Goal: Task Accomplishment & Management: Manage account settings

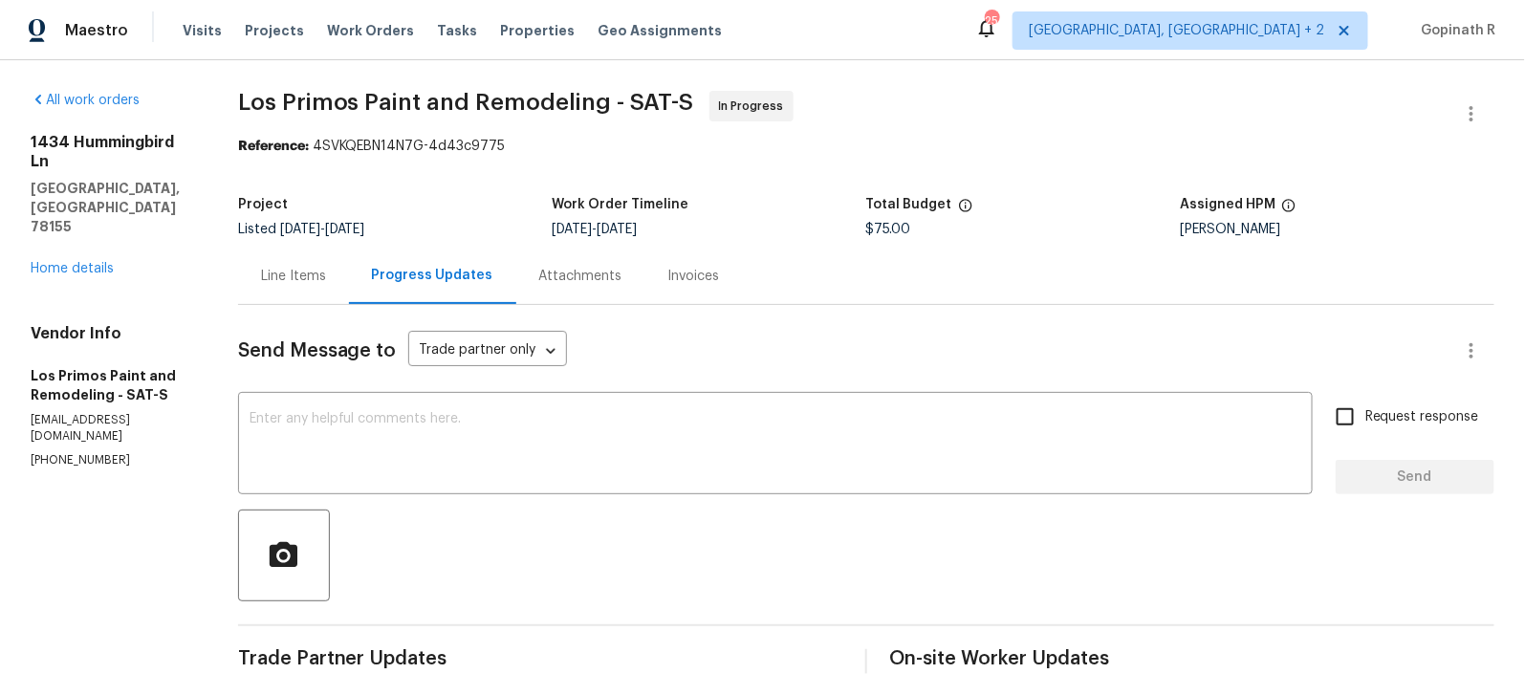
click at [301, 268] on div "Line Items" at bounding box center [293, 276] width 65 height 19
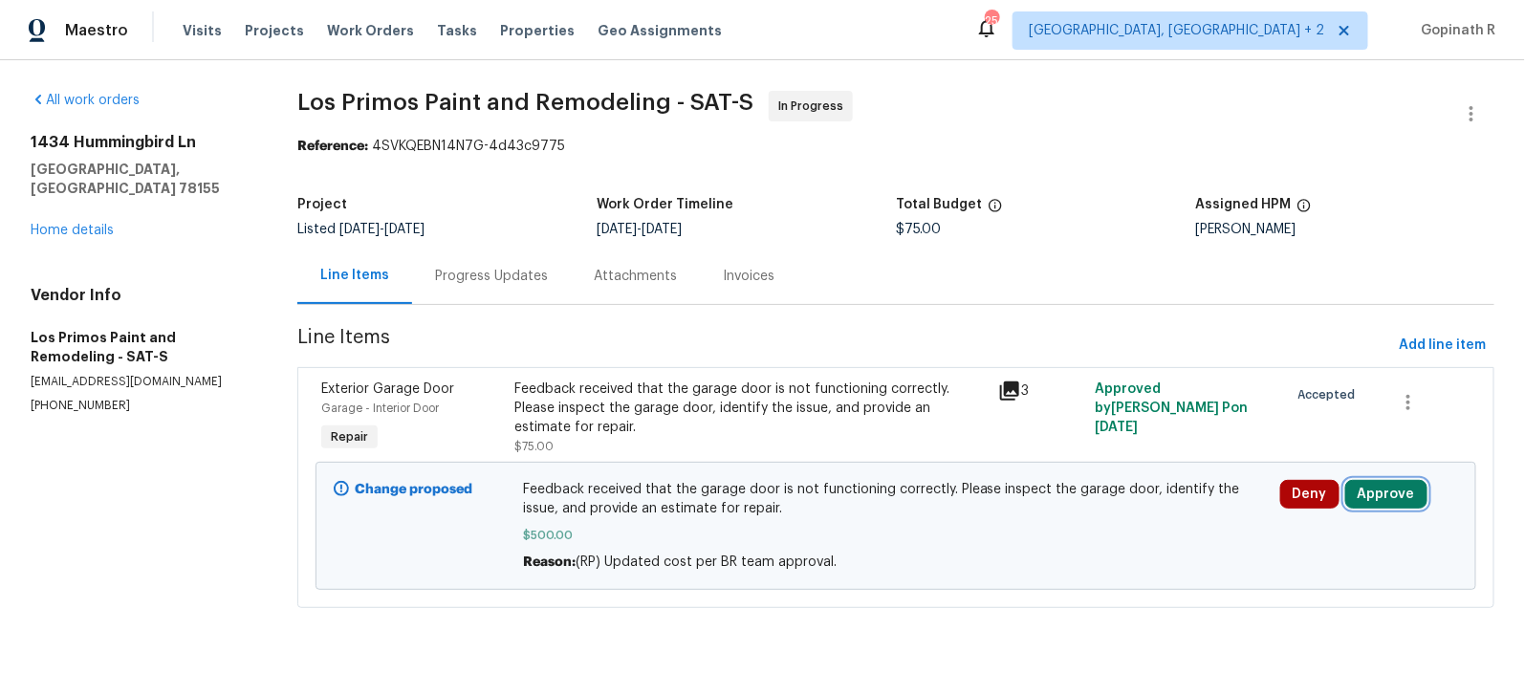
click at [1365, 502] on button "Approve" at bounding box center [1386, 494] width 82 height 29
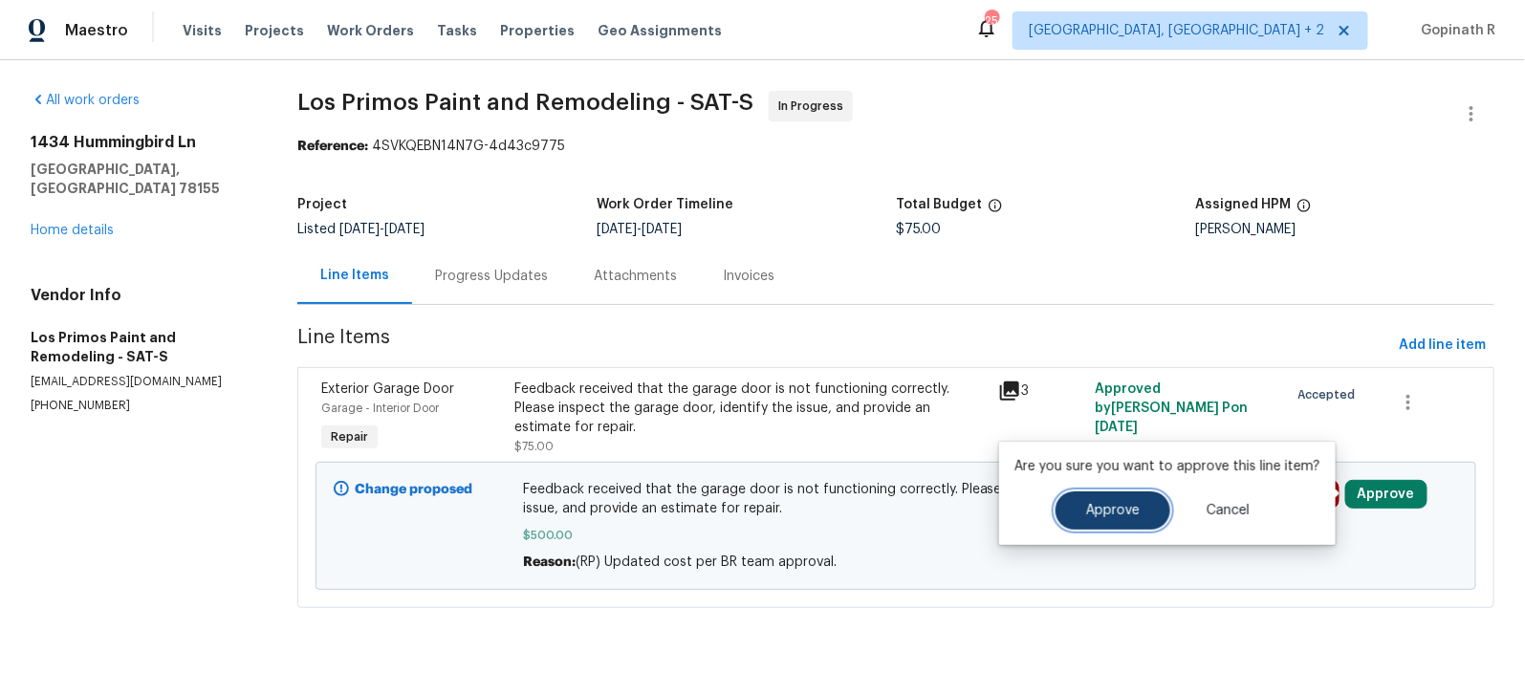
click at [1092, 515] on span "Approve" at bounding box center [1113, 511] width 54 height 14
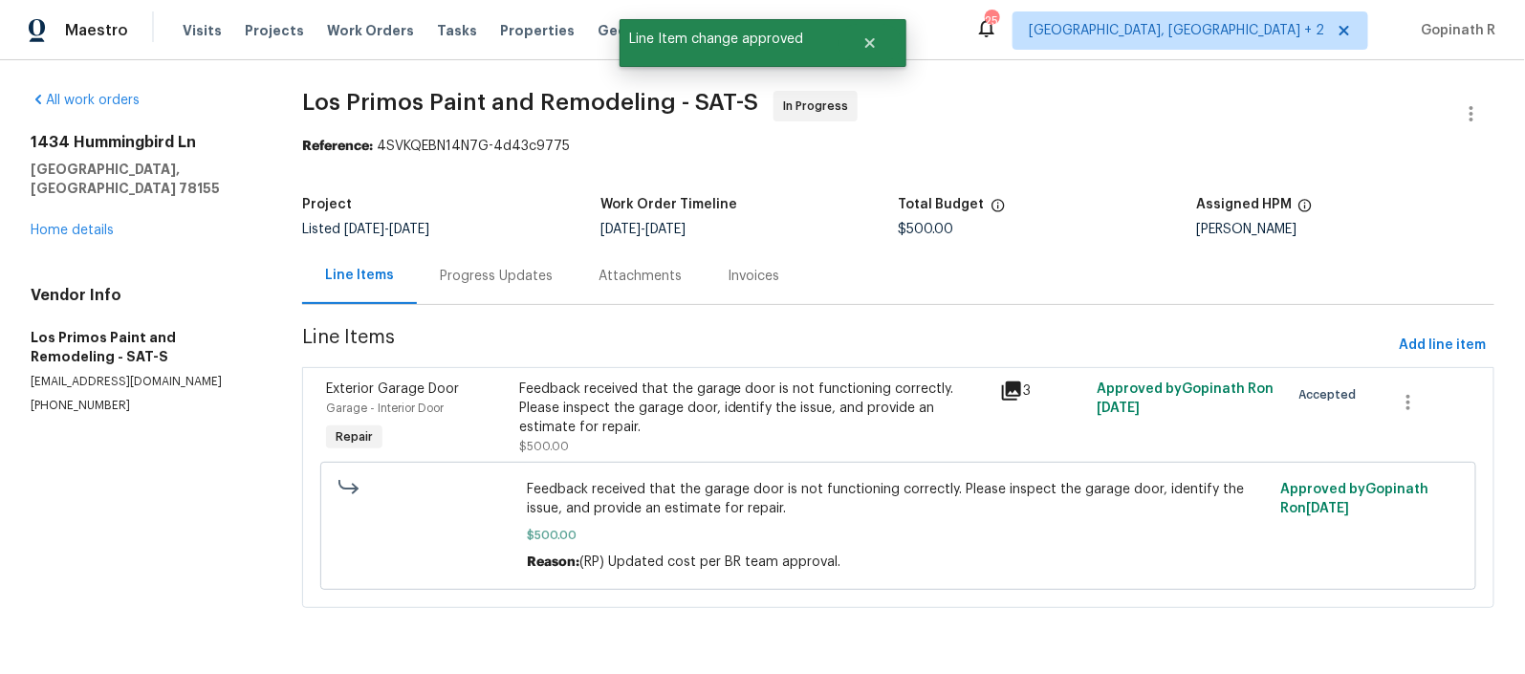
click at [419, 148] on div "Reference: 4SVKQEBN14N7G-4d43c9775" at bounding box center [898, 146] width 1192 height 19
copy div "4SVKQEBN14N7G"
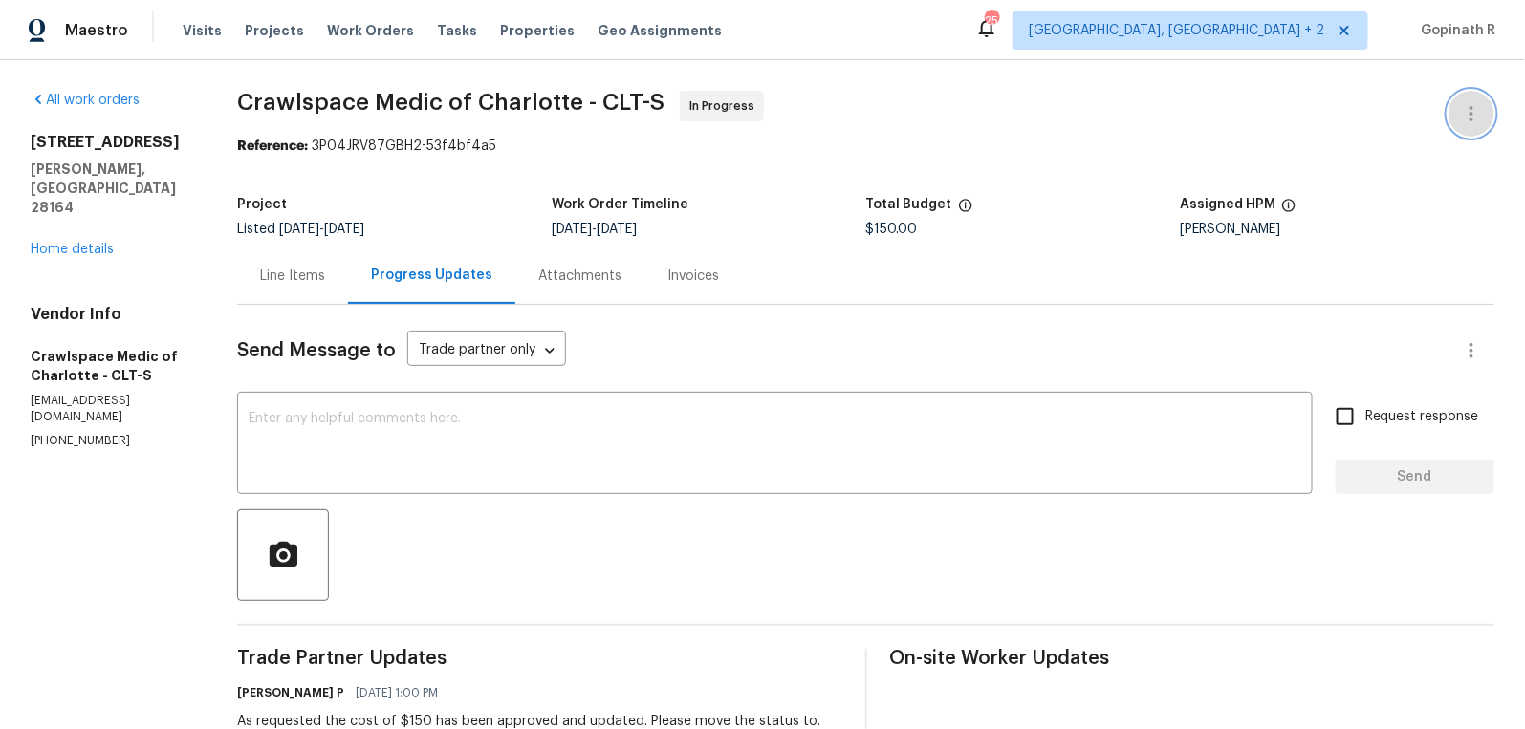
click at [1467, 111] on icon "button" at bounding box center [1471, 113] width 23 height 23
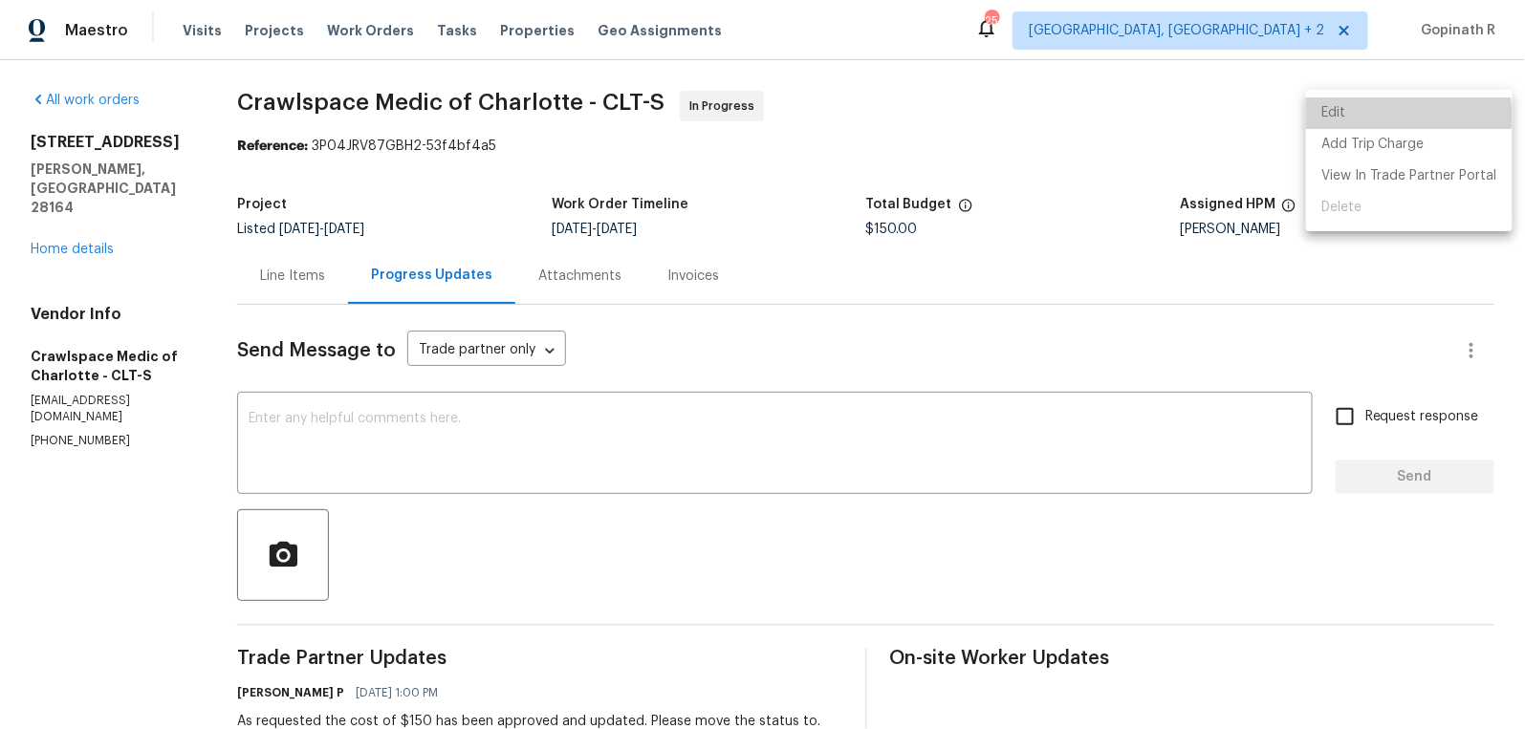
click at [1392, 116] on li "Edit" at bounding box center [1409, 114] width 206 height 32
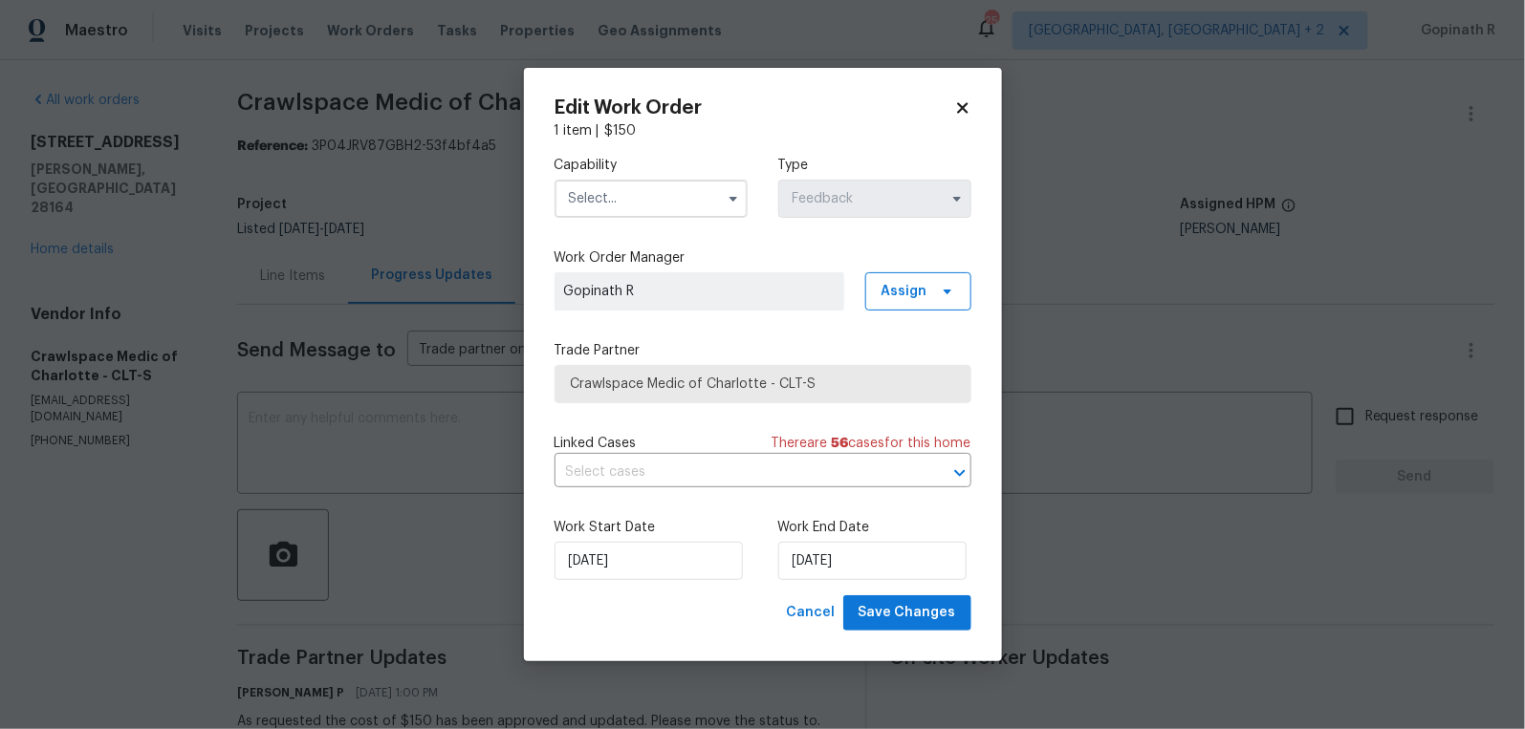
click at [966, 114] on icon at bounding box center [962, 107] width 17 height 17
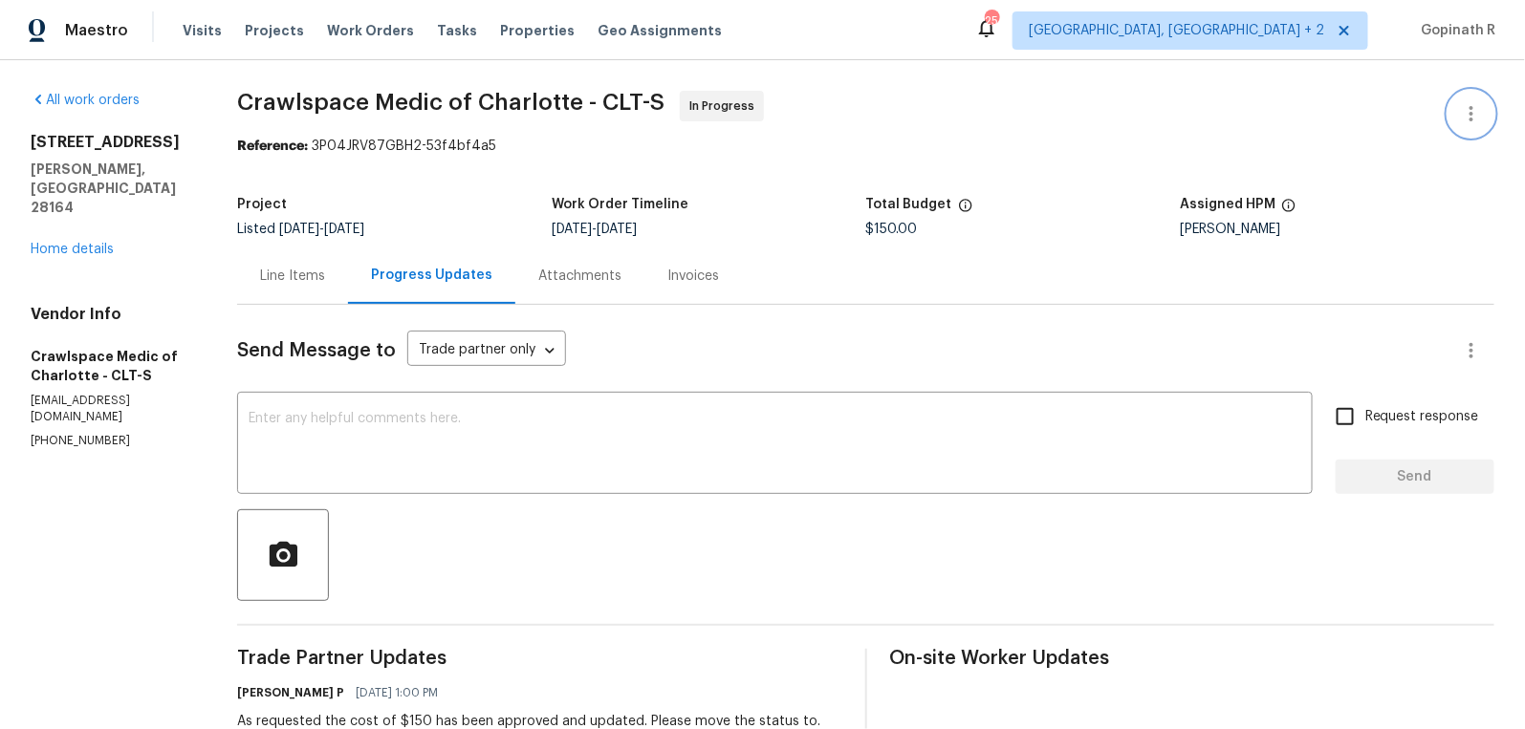
click at [1484, 99] on button "button" at bounding box center [1471, 114] width 46 height 46
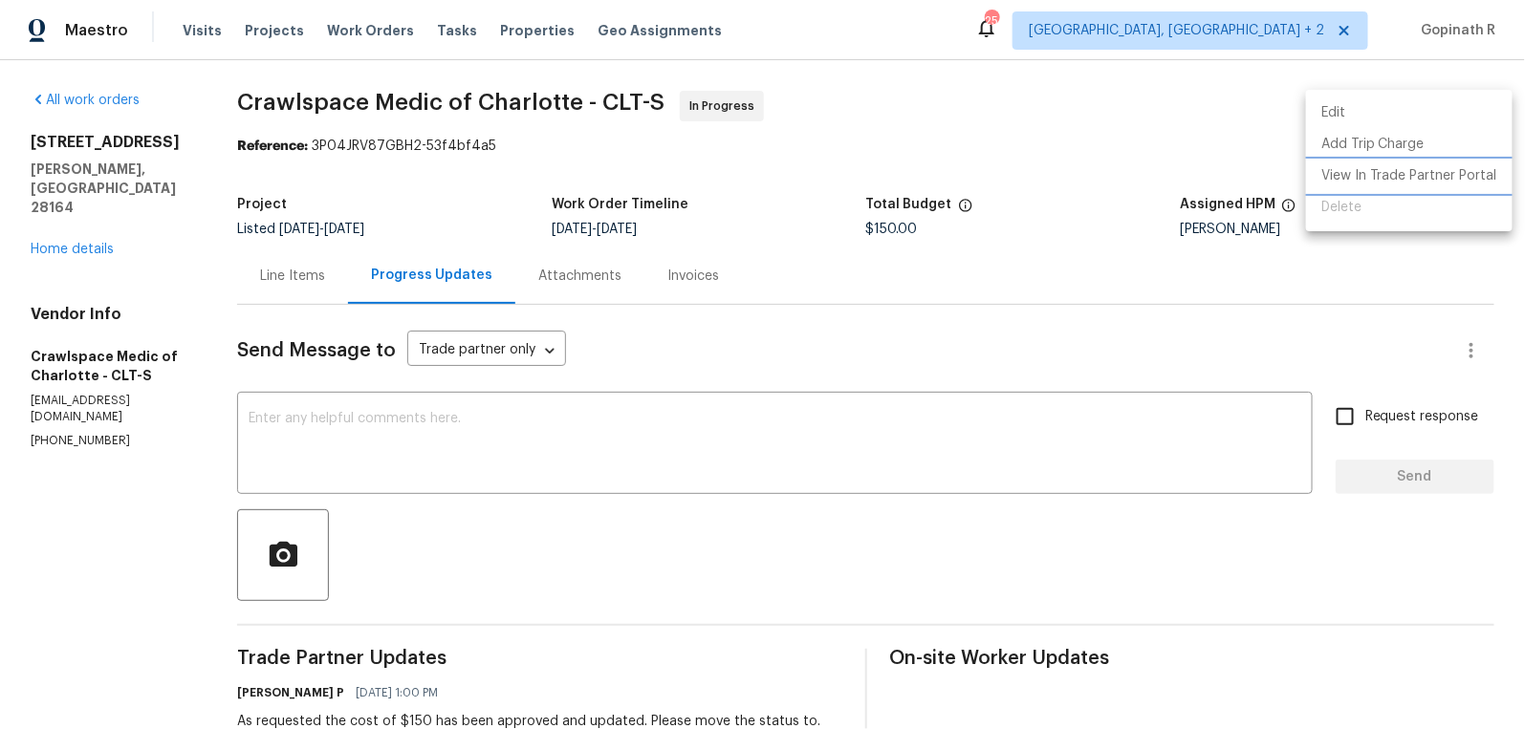
click at [1395, 177] on li "View In Trade Partner Portal" at bounding box center [1409, 177] width 206 height 32
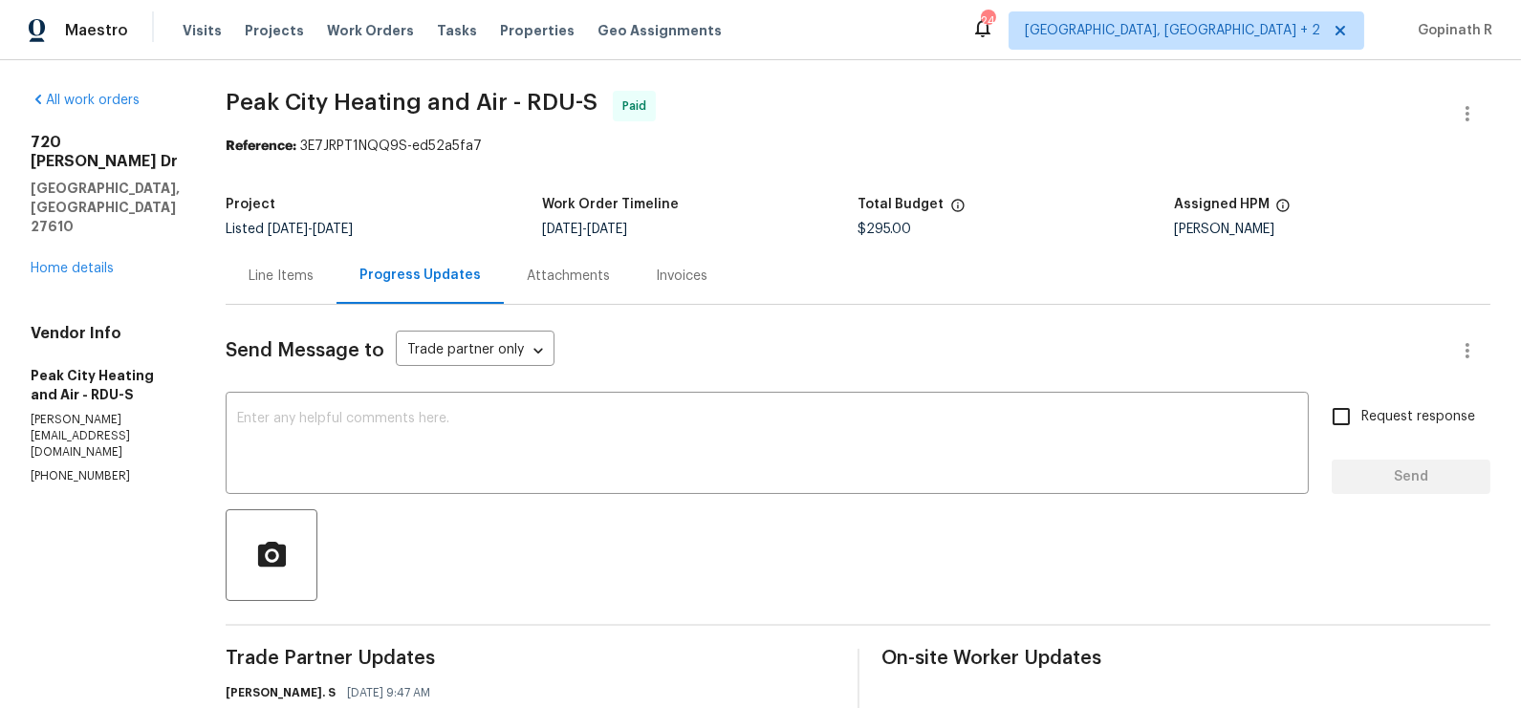
click at [291, 286] on div "Line Items" at bounding box center [281, 276] width 111 height 56
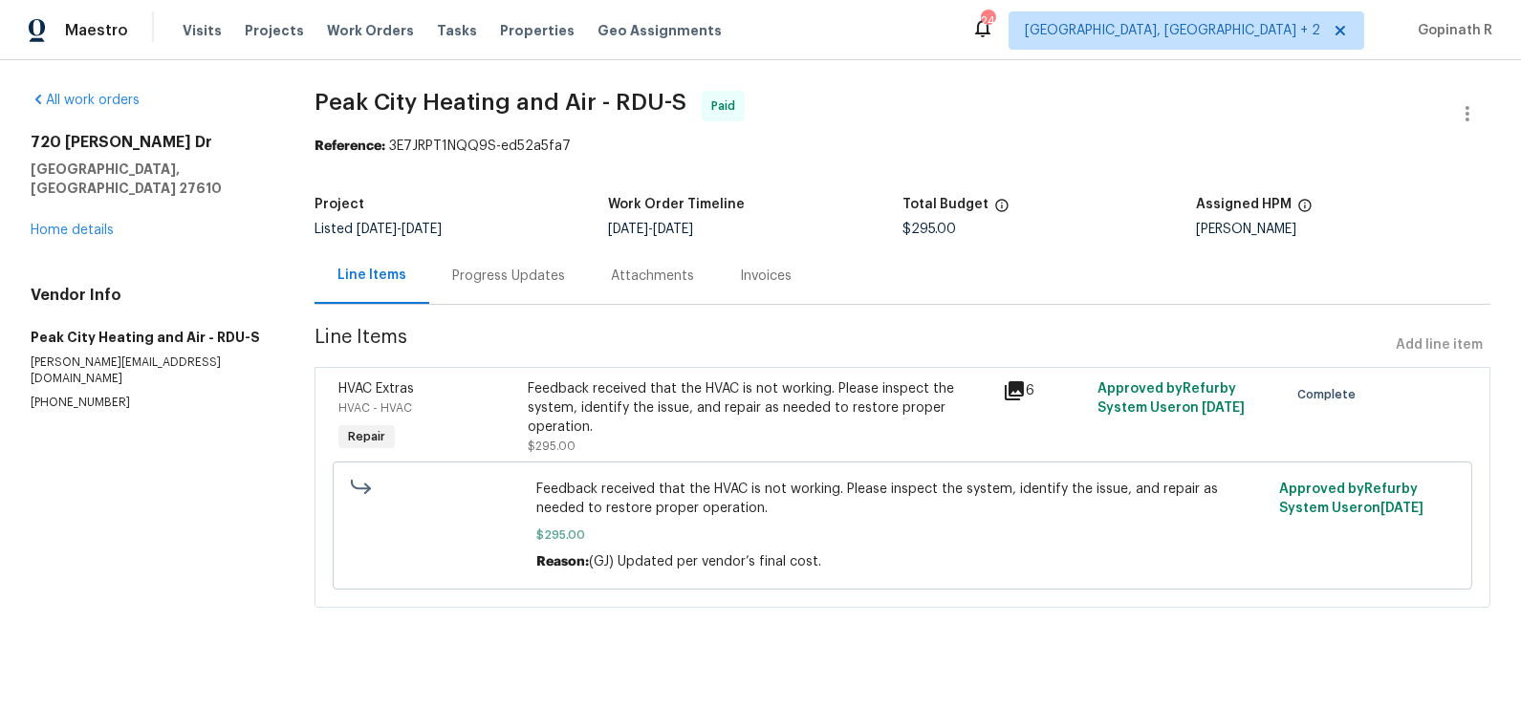
click at [548, 395] on div "Feedback received that the HVAC is not working. Please inspect the system, iden…" at bounding box center [760, 408] width 464 height 57
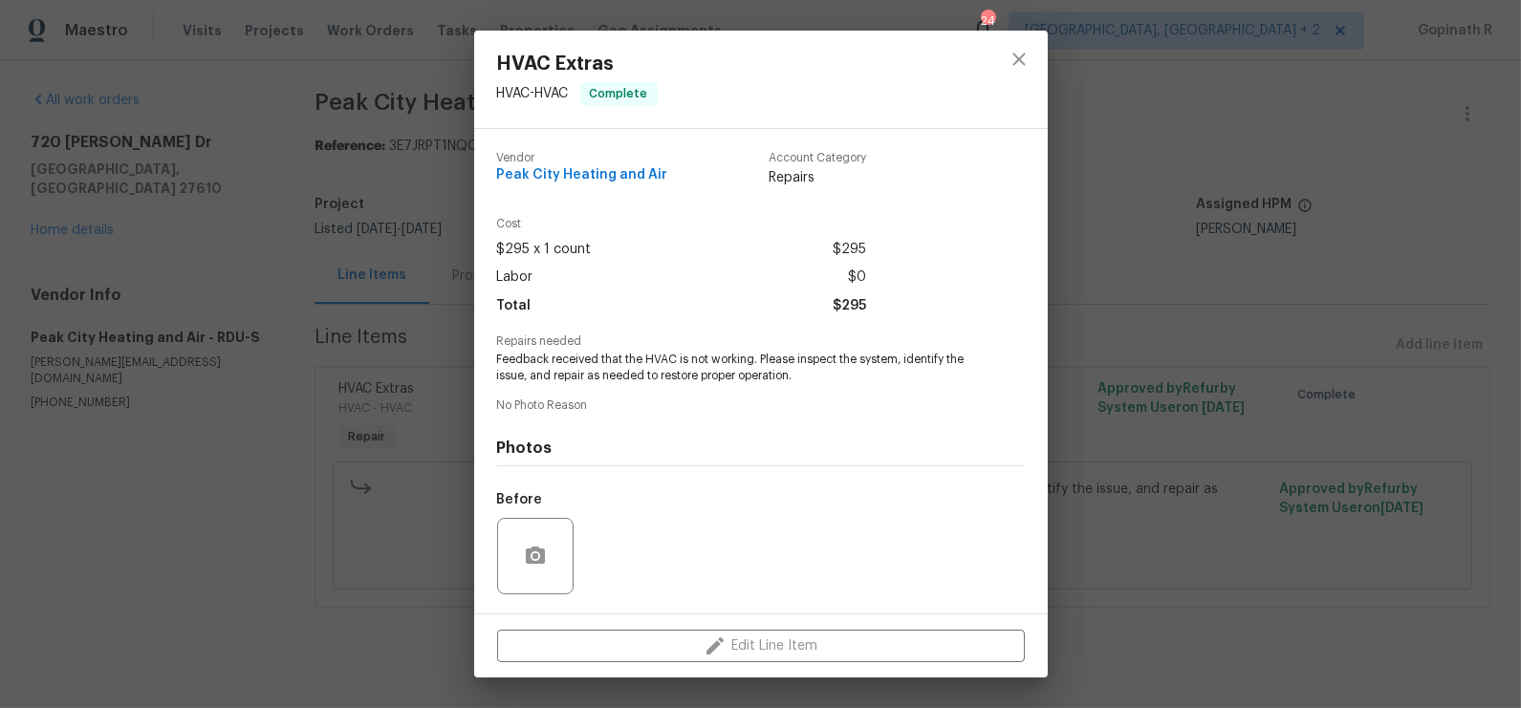
scroll to position [124, 0]
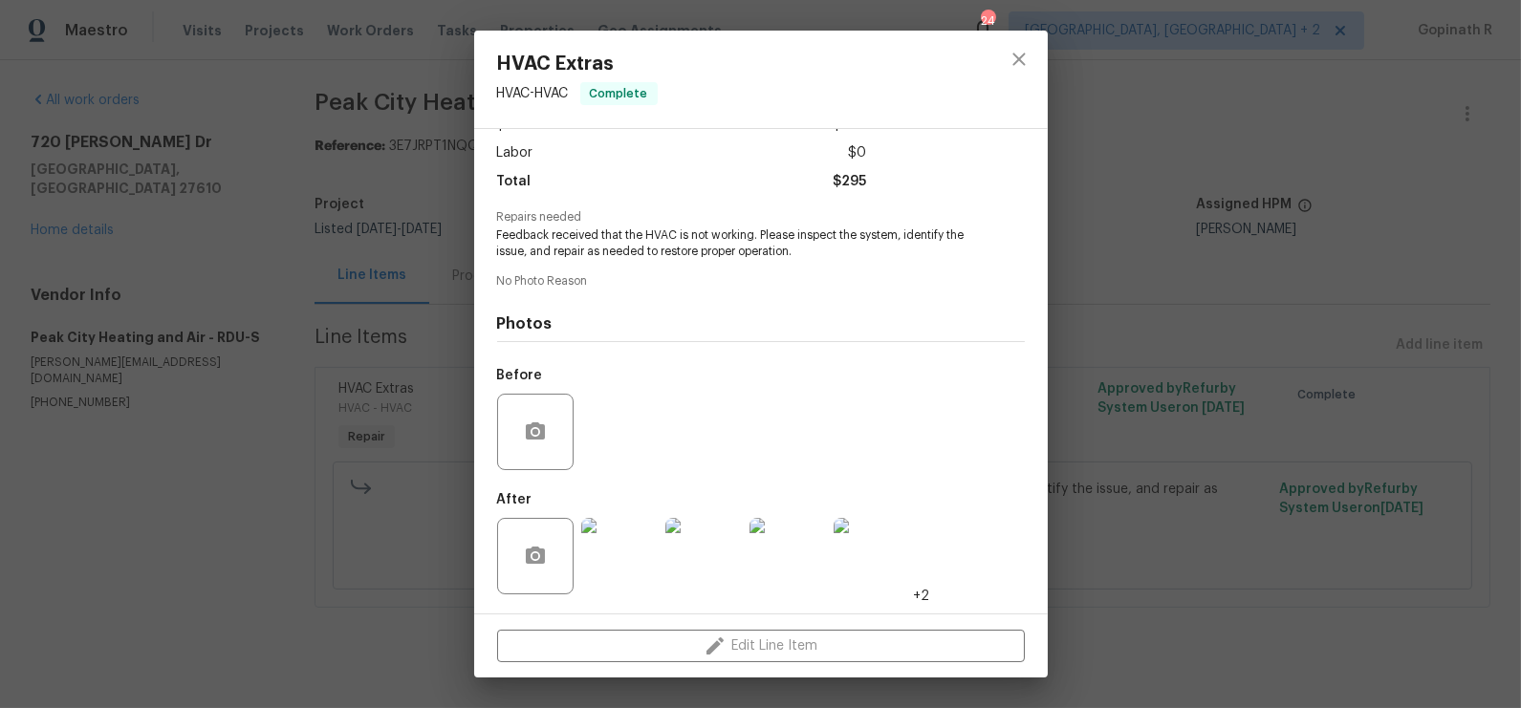
click at [624, 528] on img at bounding box center [619, 556] width 76 height 76
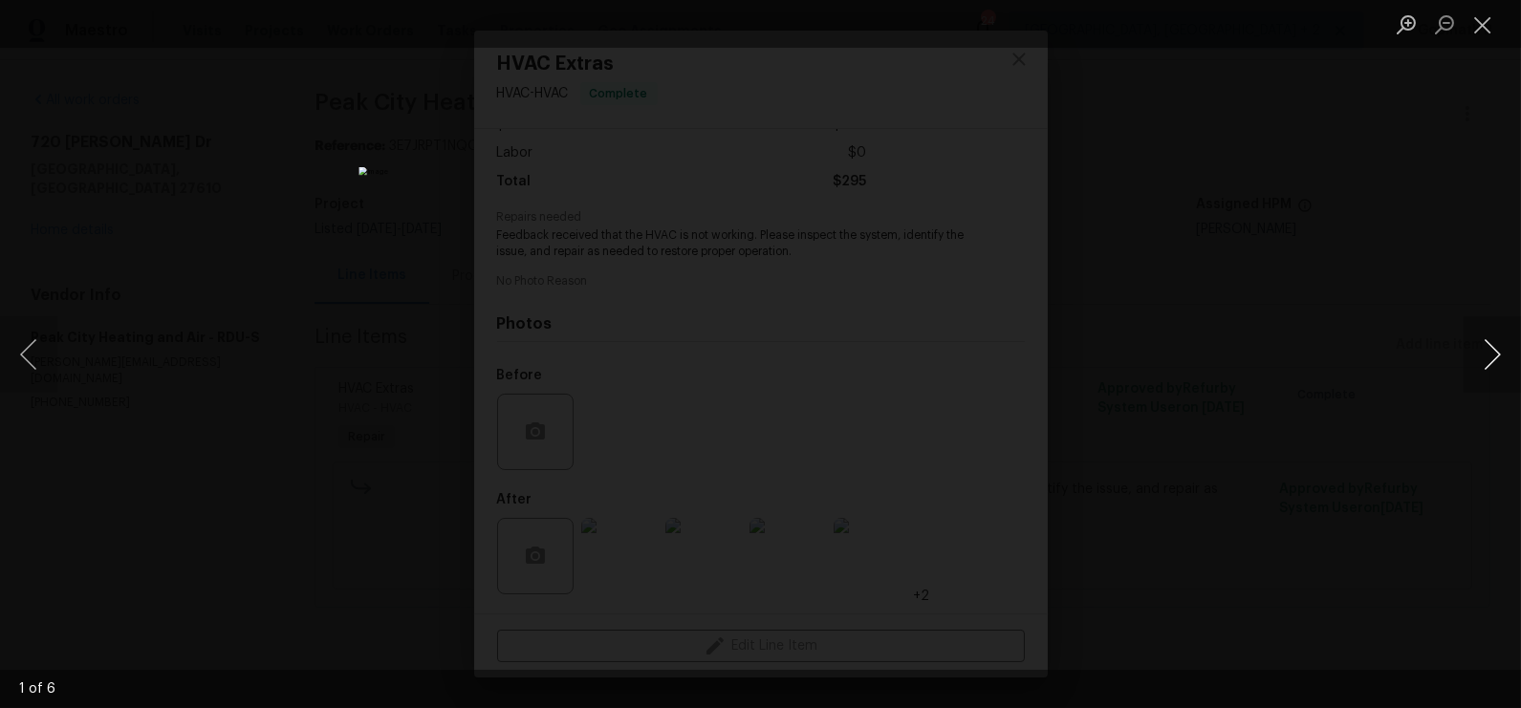
click at [1501, 345] on button "Next image" at bounding box center [1492, 354] width 57 height 76
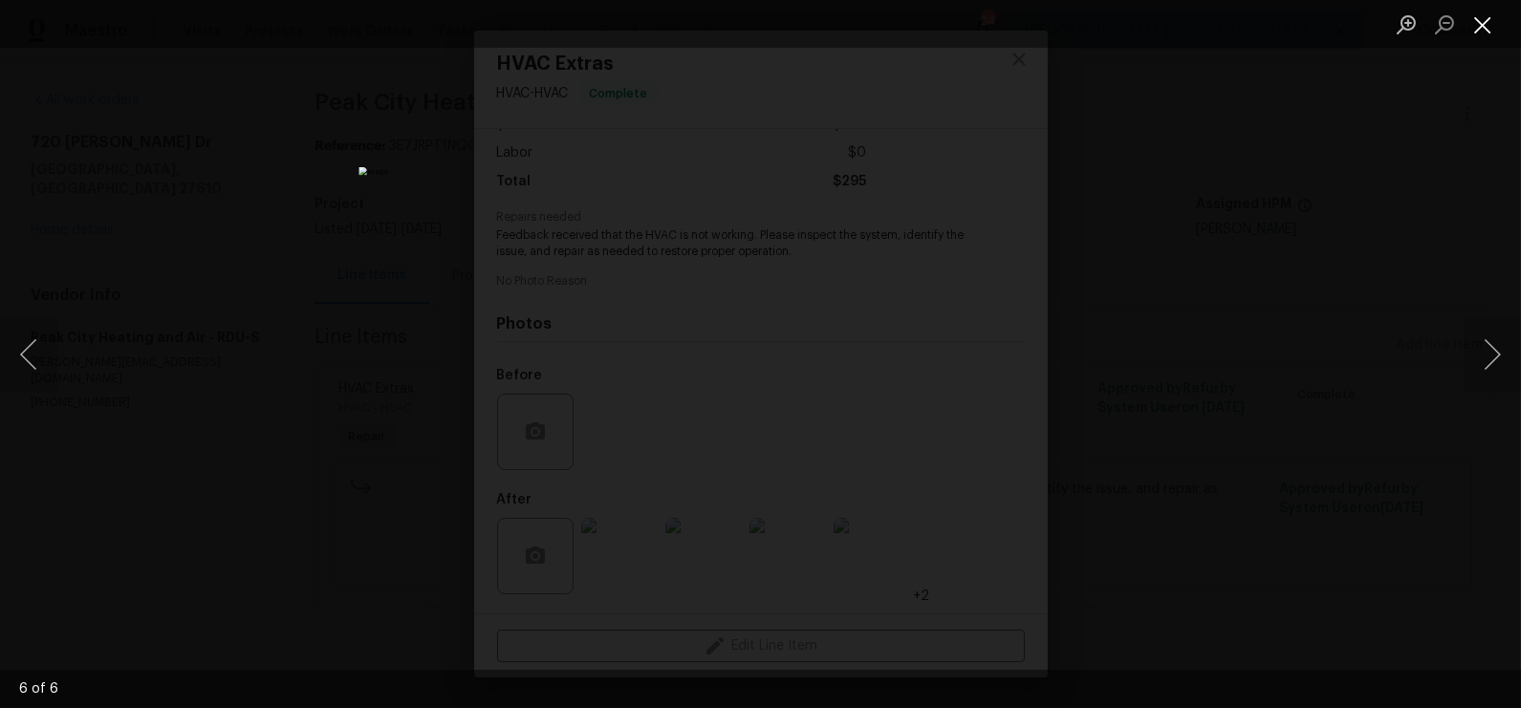
click at [1479, 34] on button "Close lightbox" at bounding box center [1483, 24] width 38 height 33
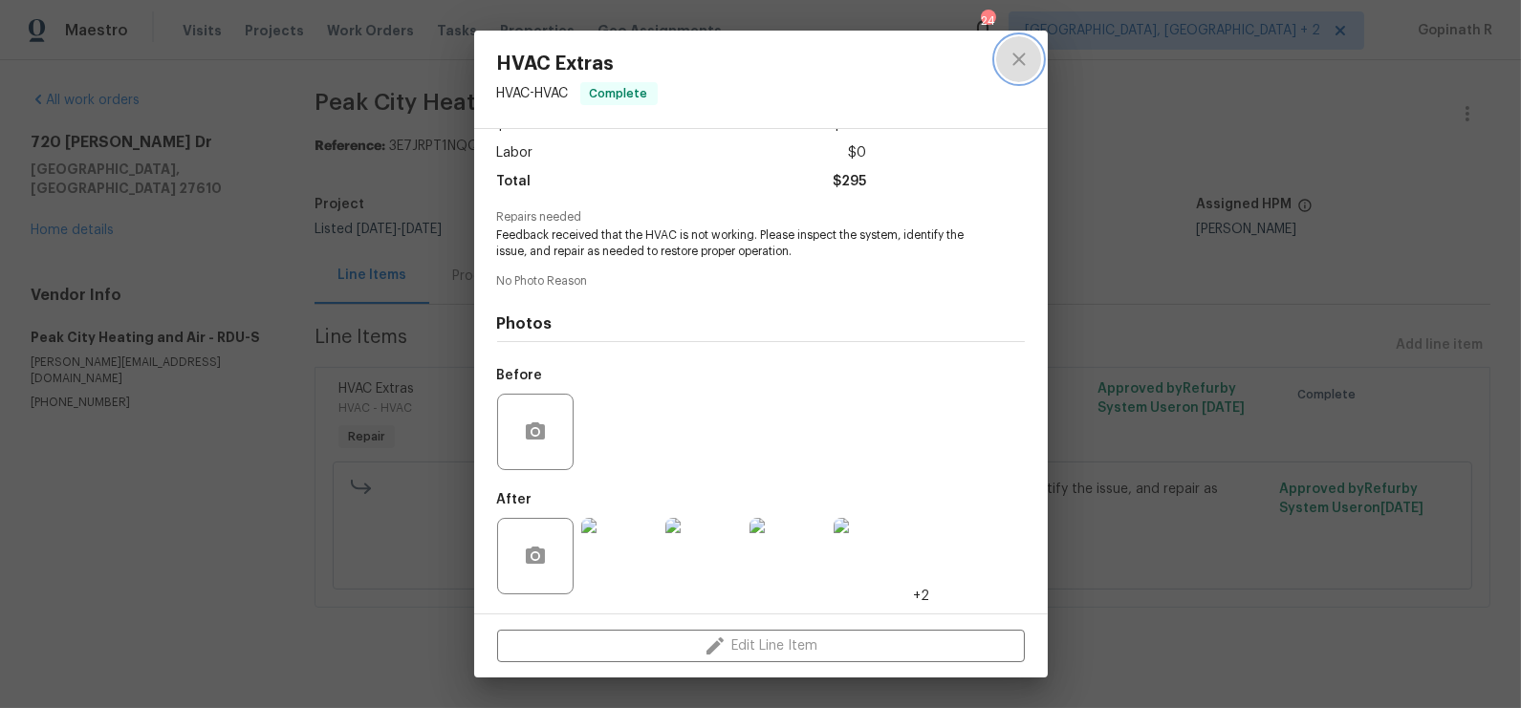
click at [1025, 62] on icon "close" at bounding box center [1019, 59] width 23 height 23
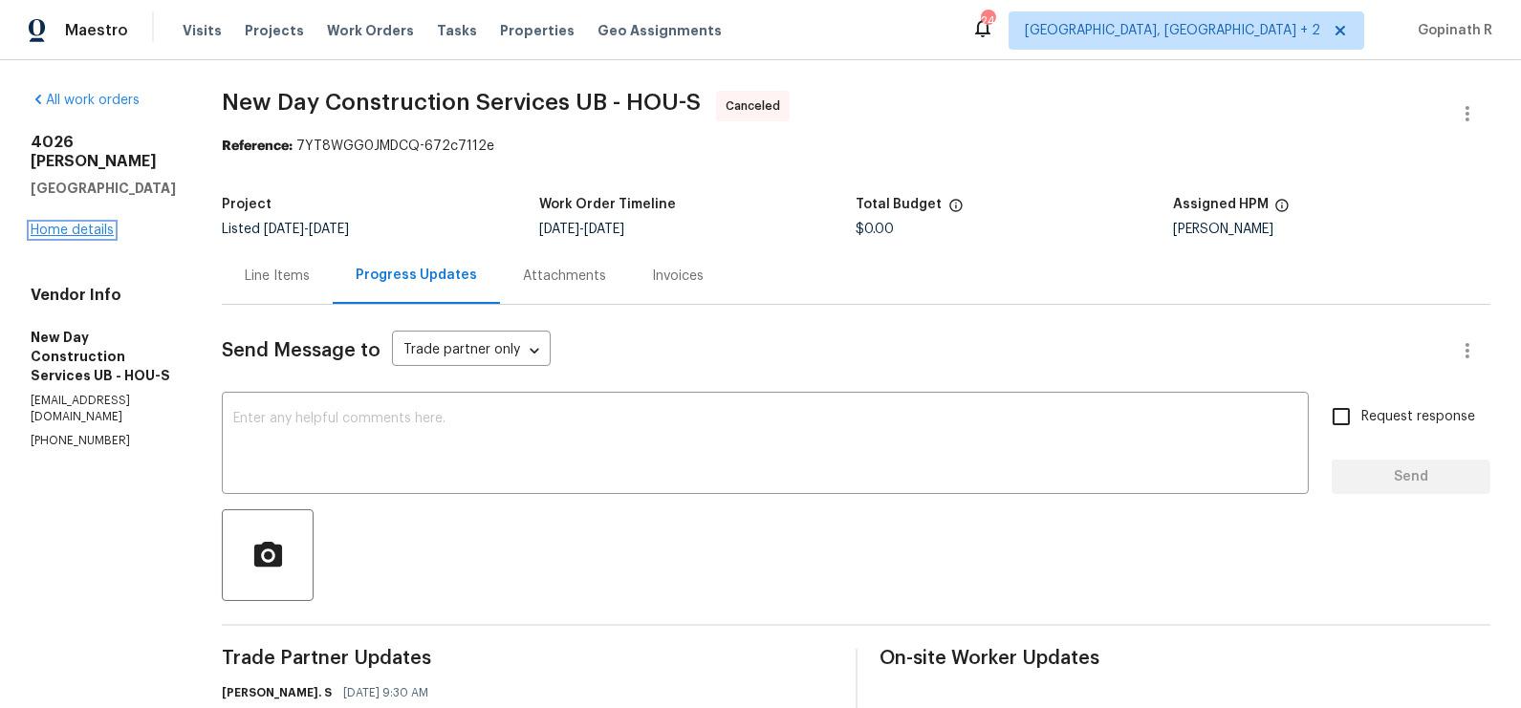
click at [92, 224] on link "Home details" at bounding box center [72, 230] width 83 height 13
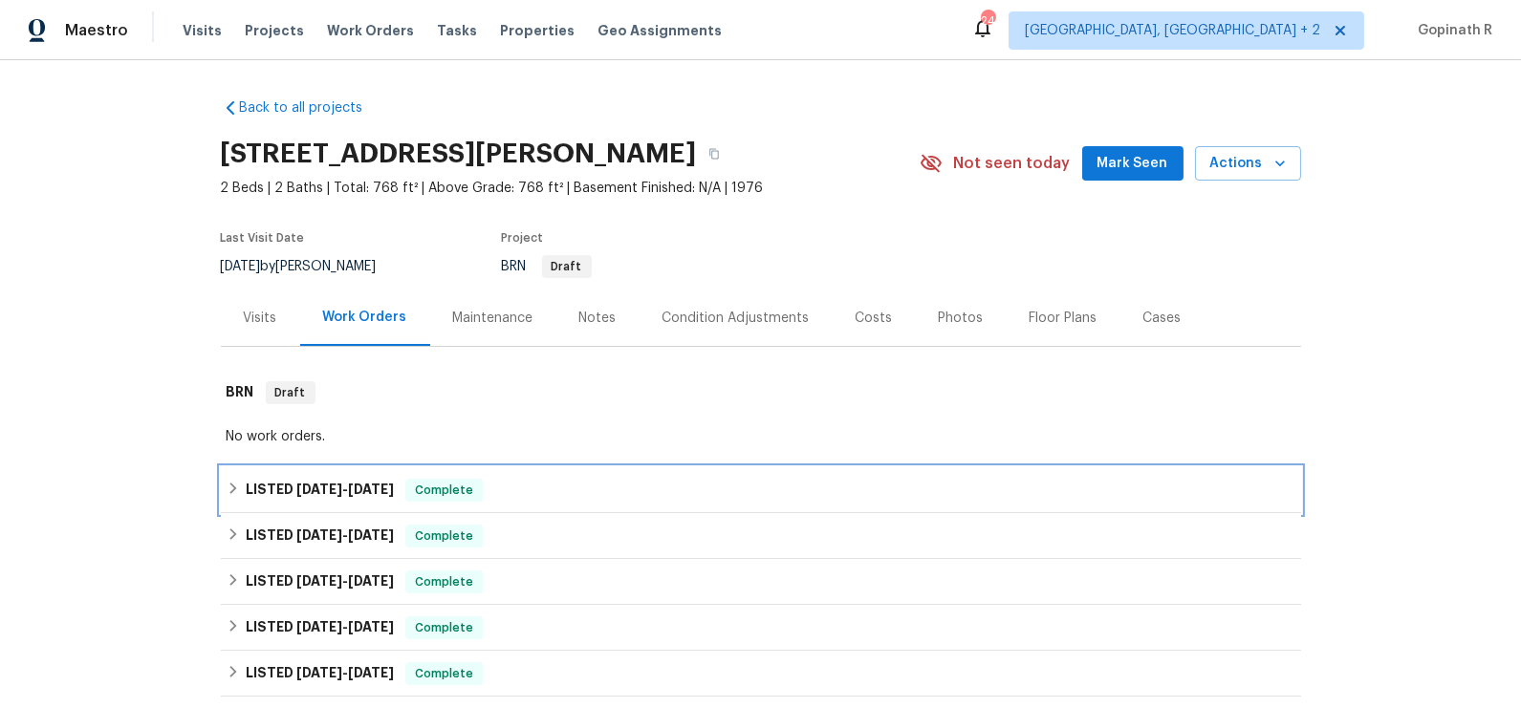
click at [388, 491] on span "[DATE]" at bounding box center [371, 489] width 46 height 13
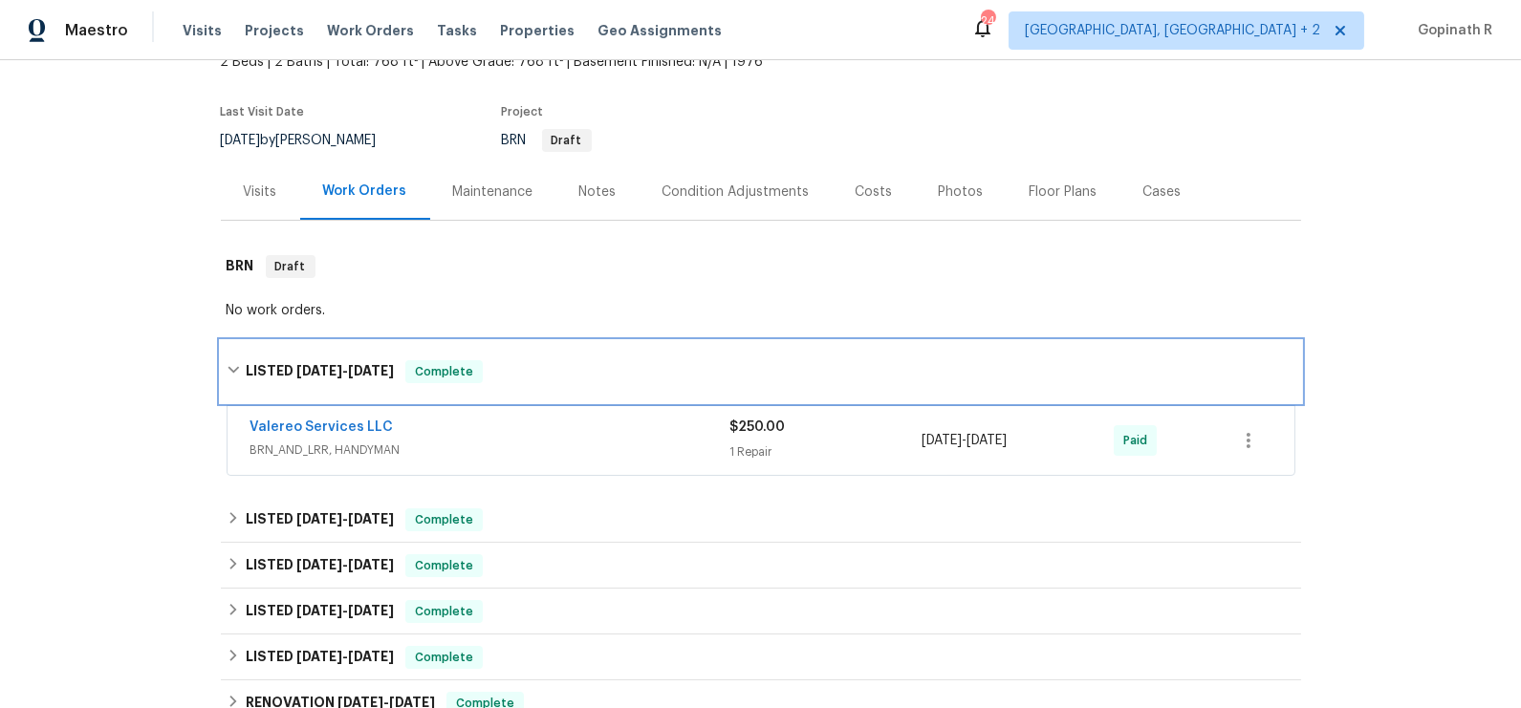
scroll to position [192, 0]
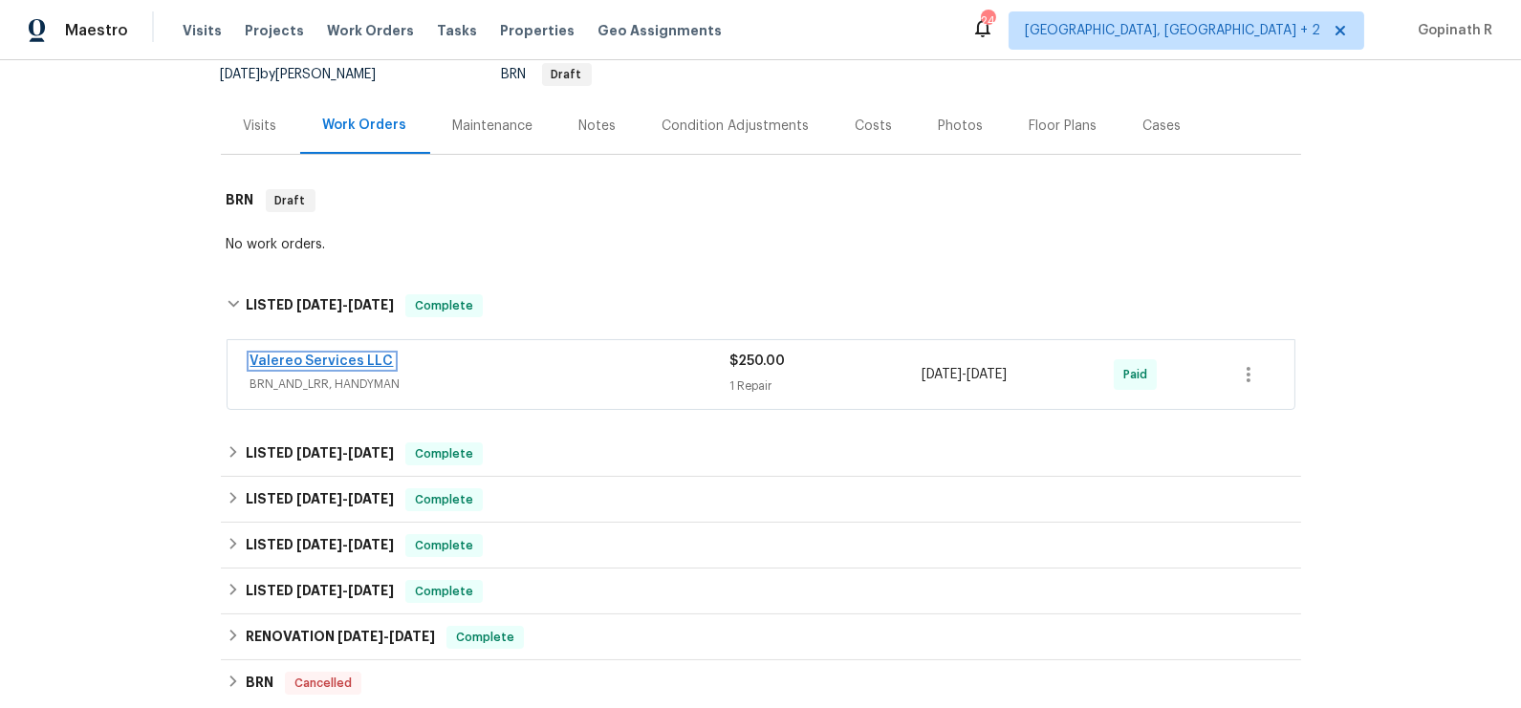
click at [335, 355] on link "Valereo Services LLC" at bounding box center [321, 361] width 143 height 13
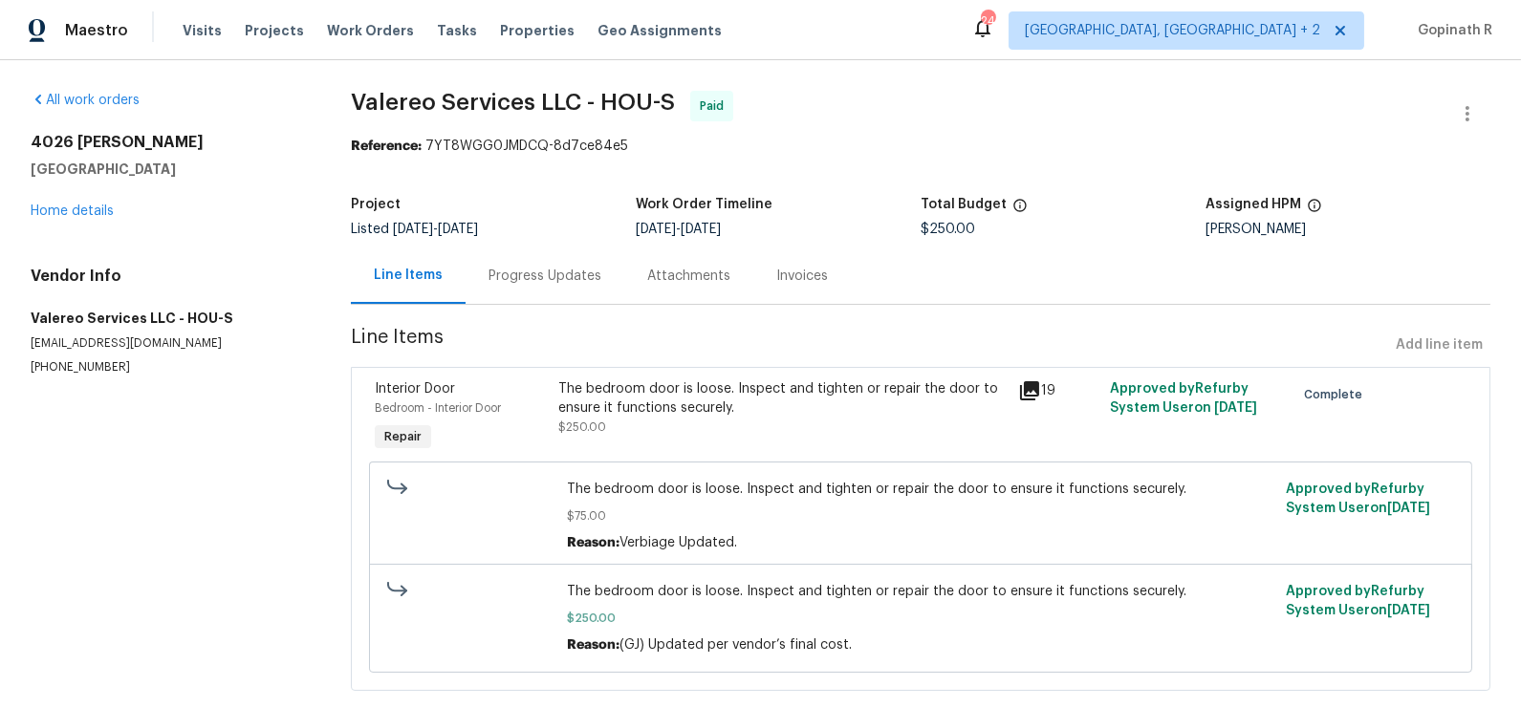
click at [627, 402] on div "The bedroom door is loose. Inspect and tighten or repair the door to ensure it …" at bounding box center [782, 399] width 448 height 38
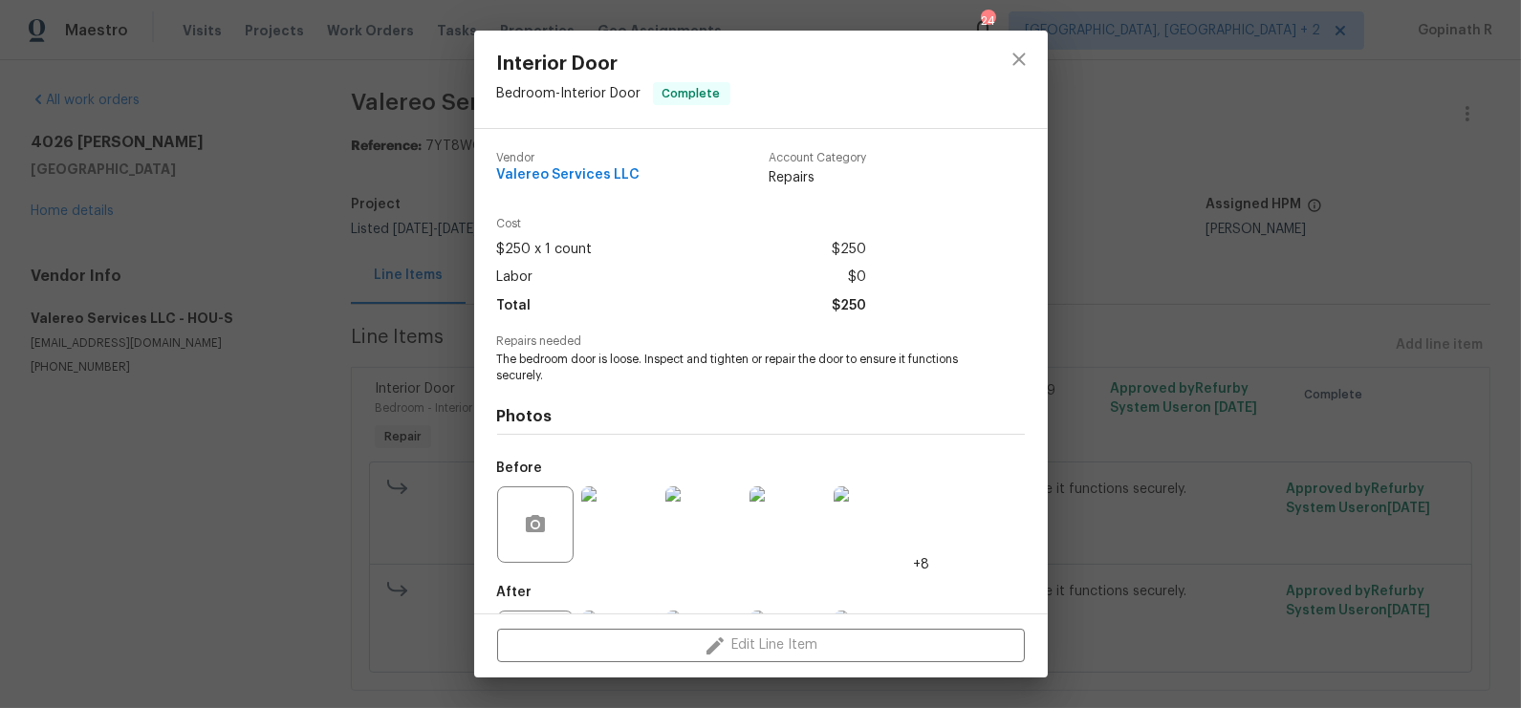
scroll to position [92, 0]
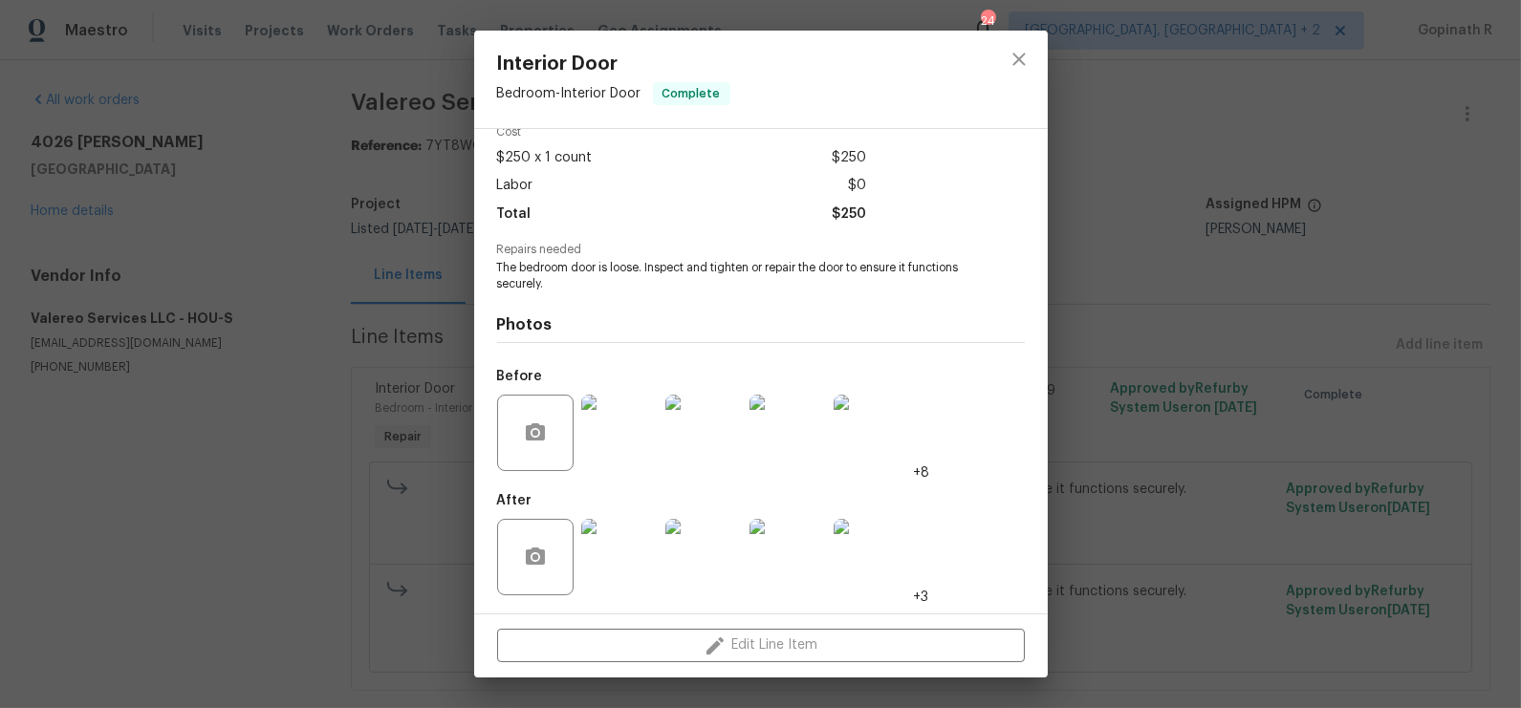
click at [616, 438] on img at bounding box center [619, 433] width 76 height 76
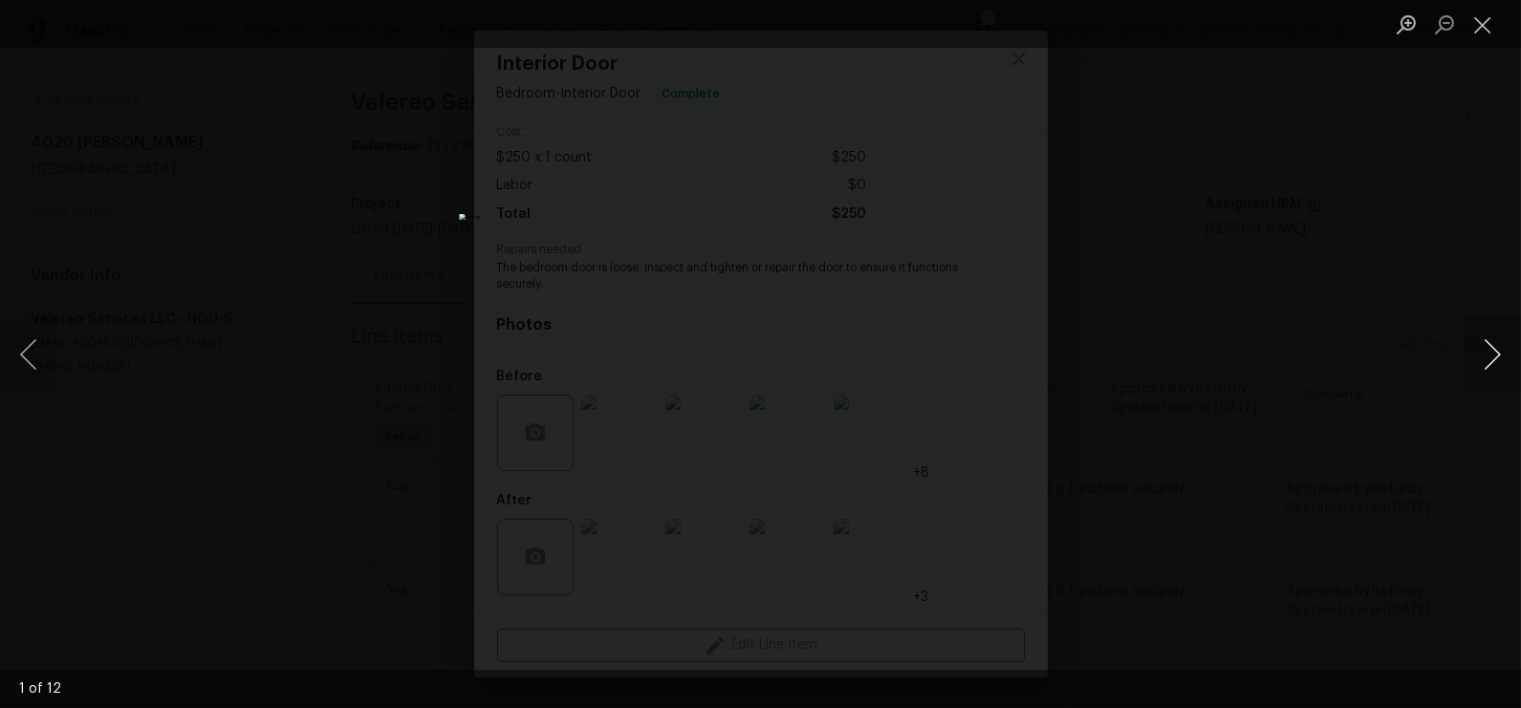
click at [1489, 361] on button "Next image" at bounding box center [1492, 354] width 57 height 76
click at [1477, 18] on button "Close lightbox" at bounding box center [1483, 24] width 38 height 33
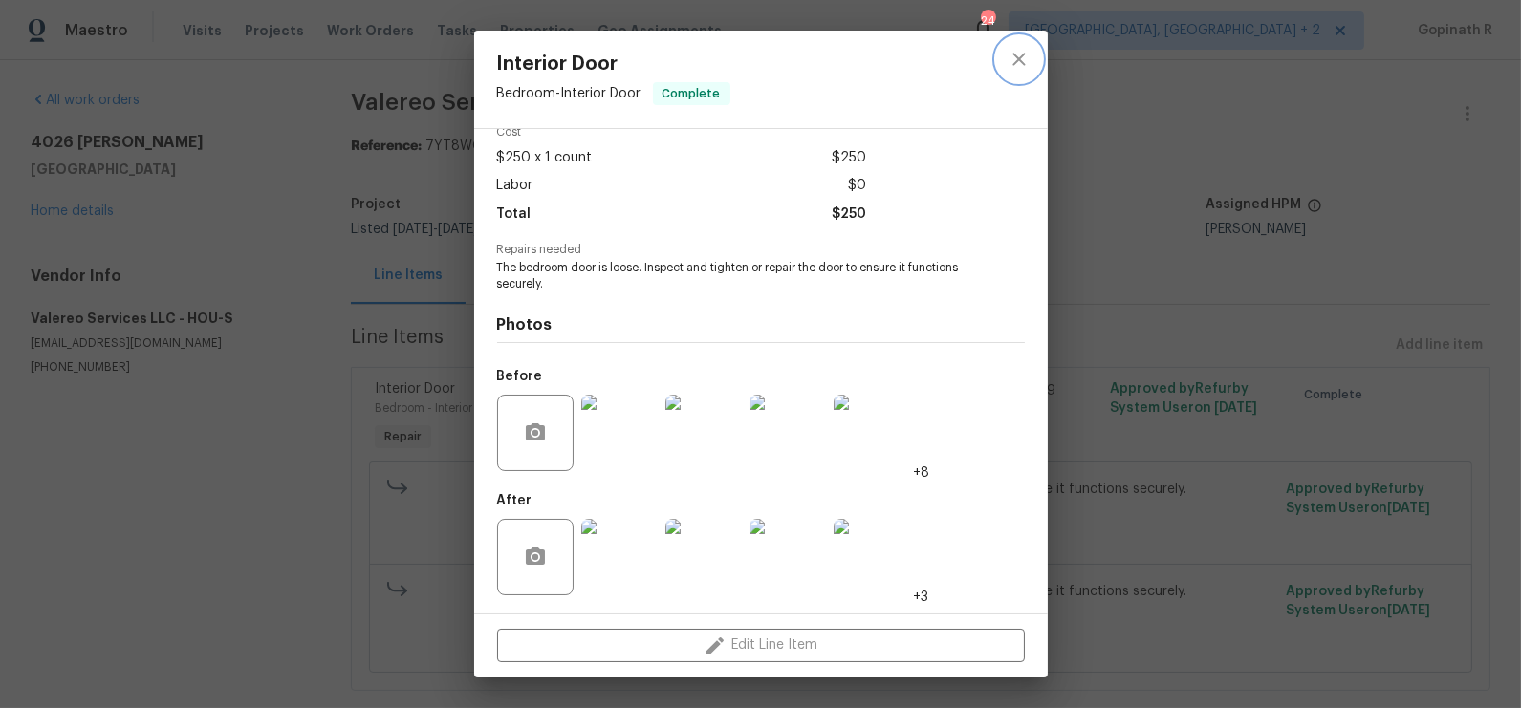
click at [1019, 53] on icon "close" at bounding box center [1019, 59] width 23 height 23
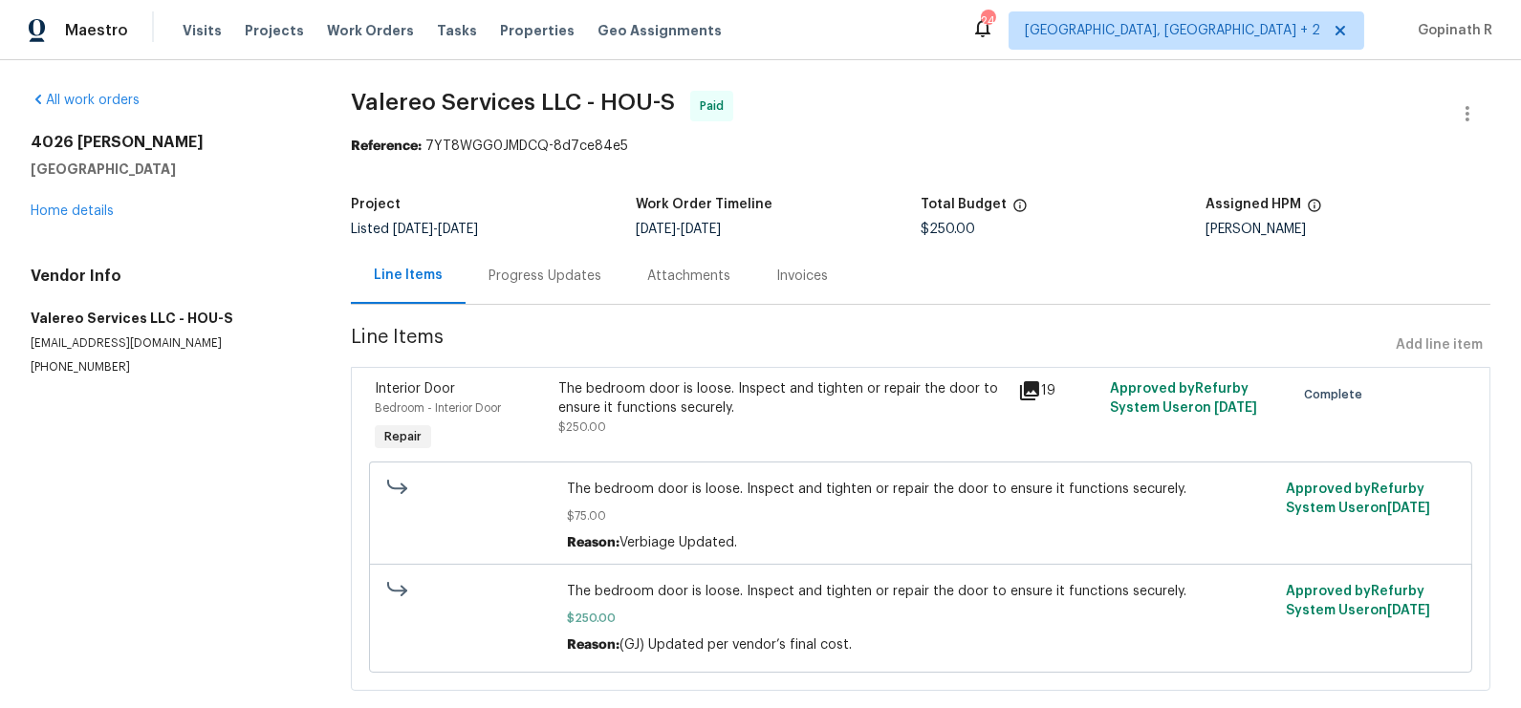
click at [445, 139] on div "Reference: 7YT8WGG0JMDCQ-8d7ce84e5" at bounding box center [921, 146] width 1140 height 19
copy div "7YT8WGG0JMDCQ"
